Goal: Find specific page/section

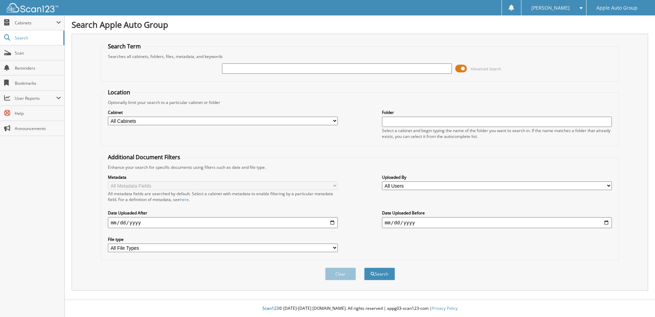
click at [298, 68] on input "text" at bounding box center [337, 68] width 230 height 10
type input "21906"
click at [364, 267] on button "Search" at bounding box center [379, 273] width 31 height 13
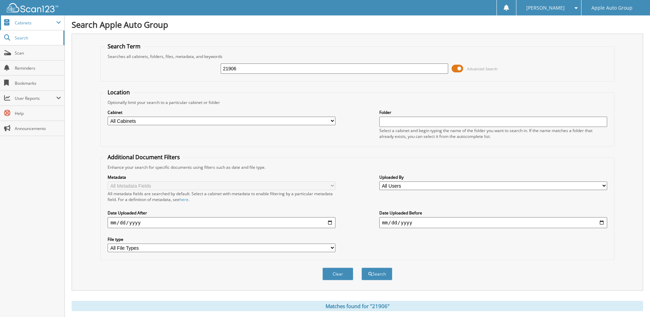
click at [24, 25] on span "Cabinets" at bounding box center [35, 23] width 41 height 6
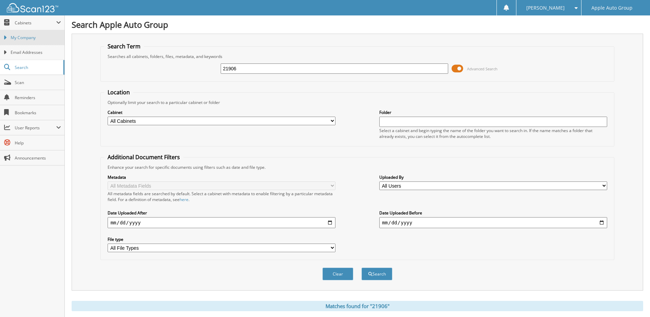
click at [35, 40] on span "My Company" at bounding box center [36, 38] width 50 height 6
